Goal: Transaction & Acquisition: Purchase product/service

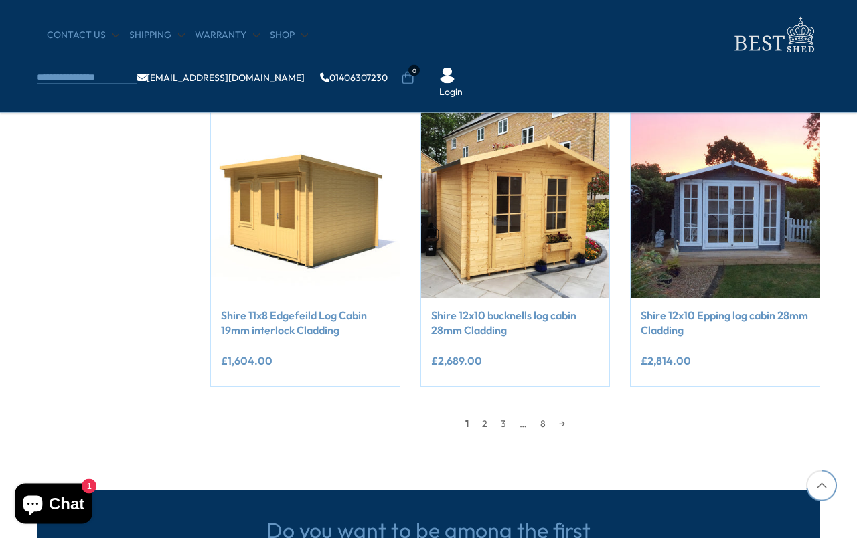
scroll to position [1102, 0]
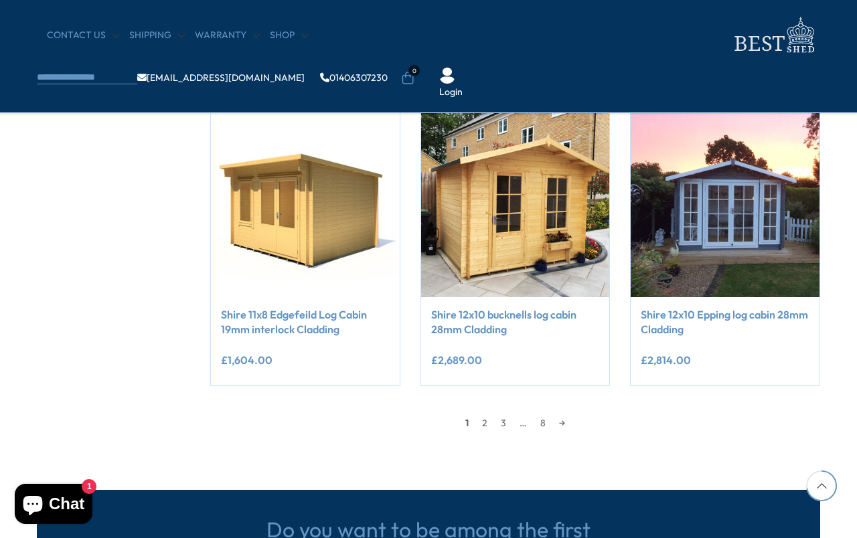
click at [489, 422] on link "2" at bounding box center [484, 423] width 19 height 20
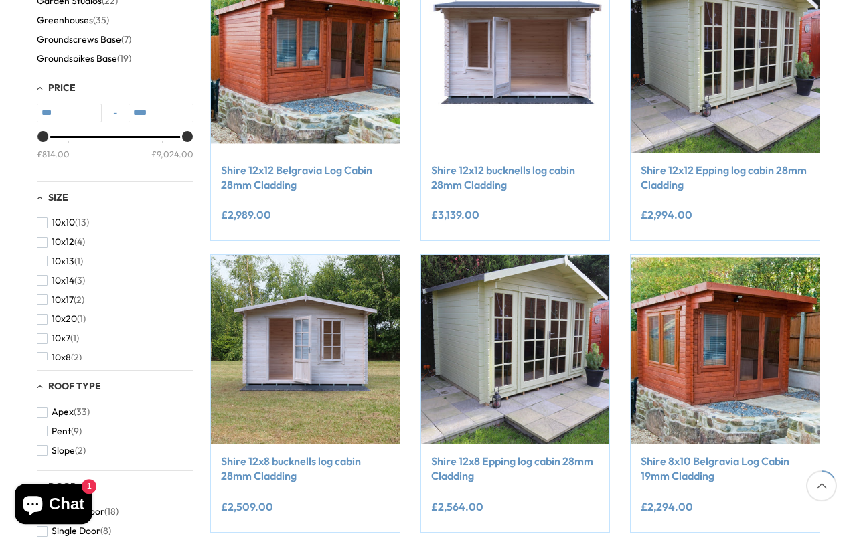
scroll to position [254, 0]
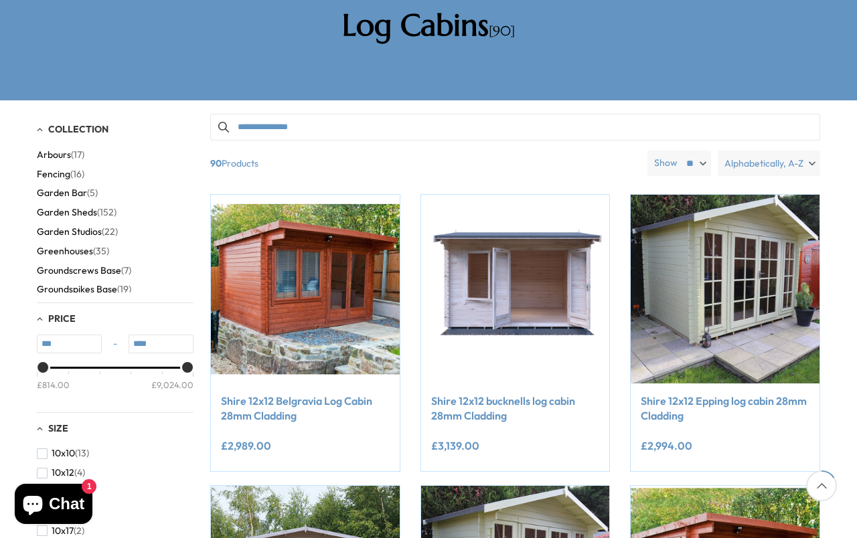
click at [59, 226] on span "Garden Studios" at bounding box center [69, 231] width 65 height 11
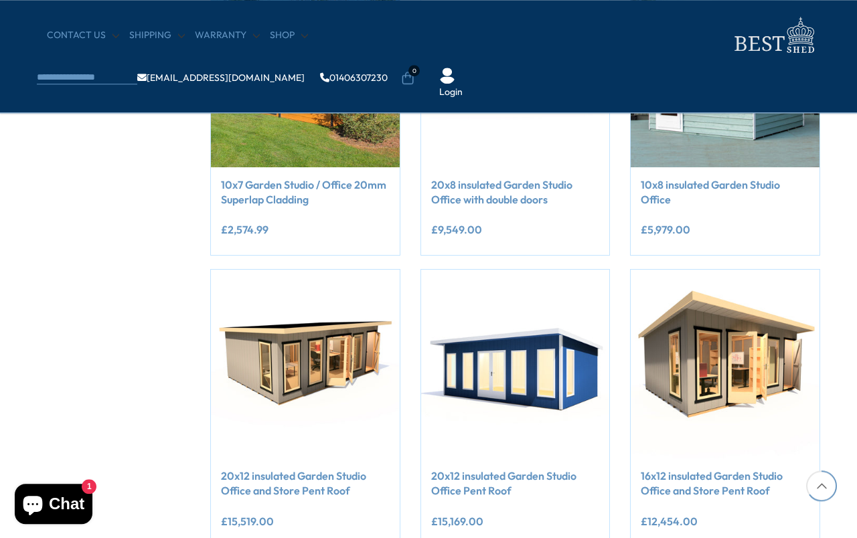
scroll to position [1049, 0]
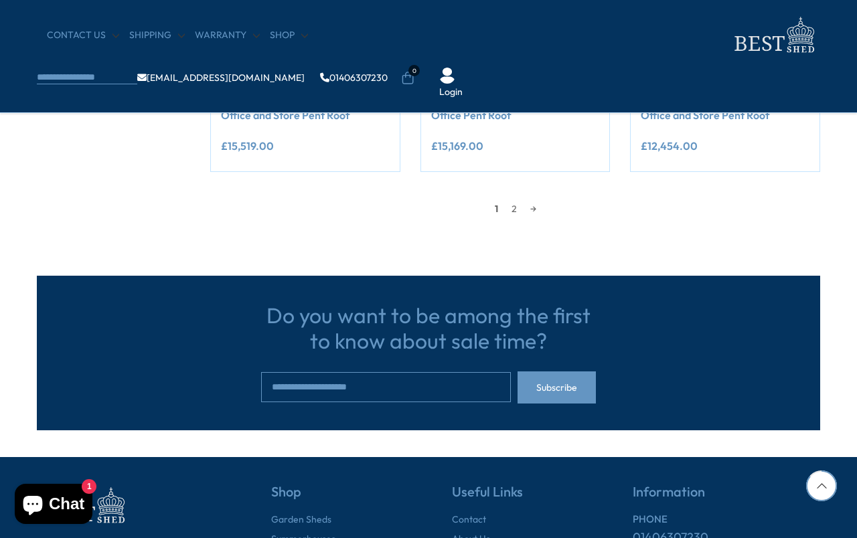
click at [521, 200] on link "2" at bounding box center [514, 209] width 19 height 20
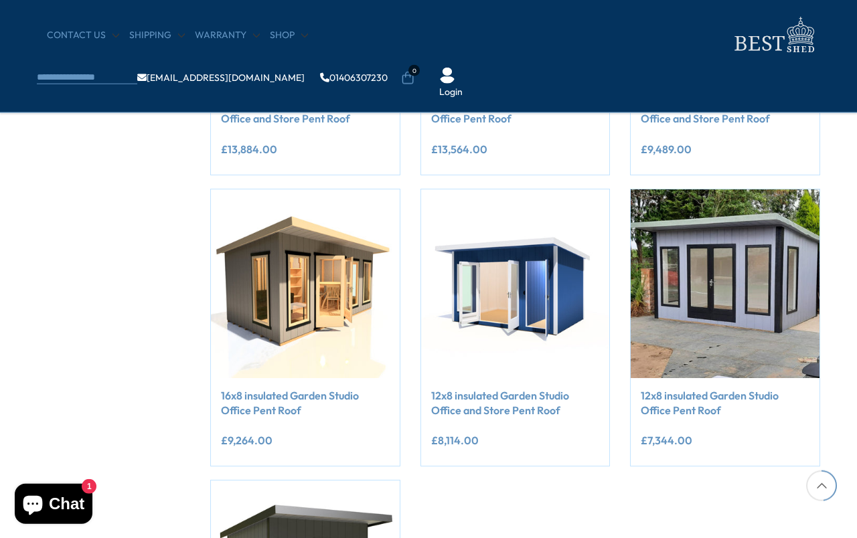
scroll to position [730, 0]
click at [774, 390] on link "12x8 insulated Garden Studio Office Pent Roof" at bounding box center [724, 402] width 169 height 30
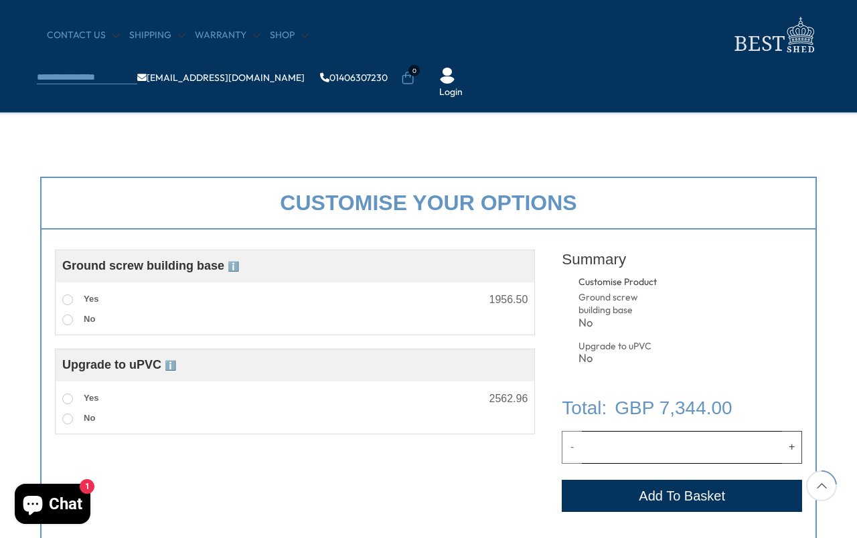
scroll to position [394, 0]
click at [74, 391] on label "Yes" at bounding box center [80, 397] width 36 height 17
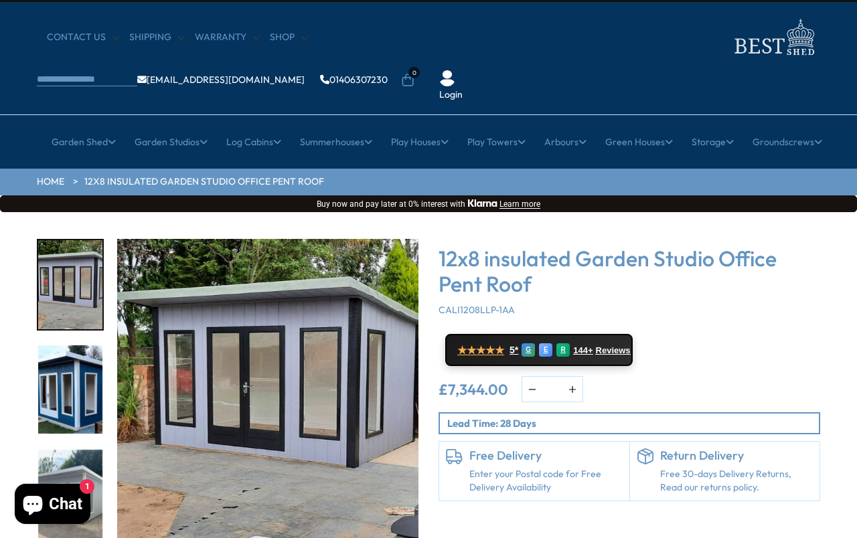
scroll to position [25, 0]
